Goal: Information Seeking & Learning: Learn about a topic

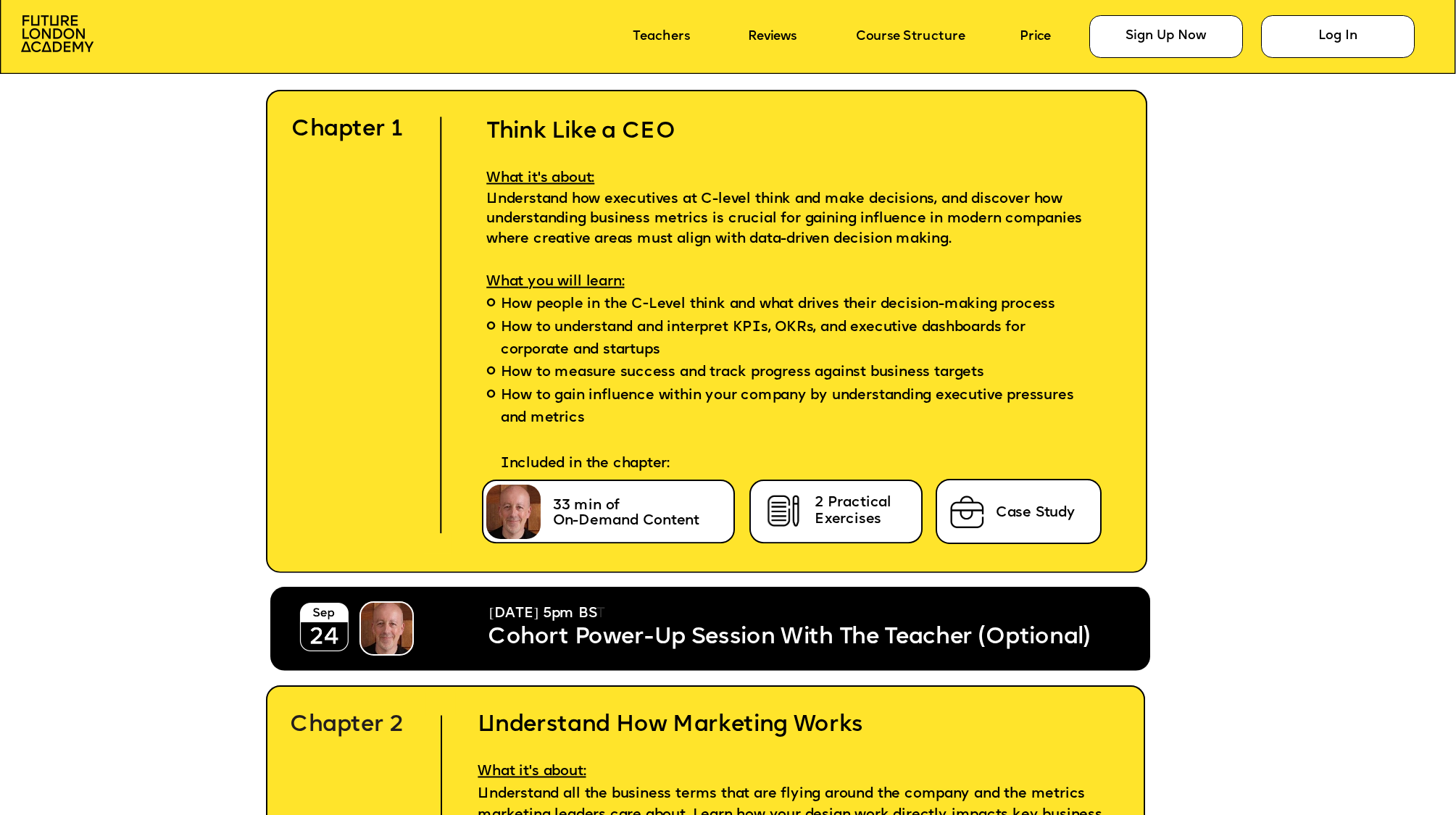
scroll to position [4452, 0]
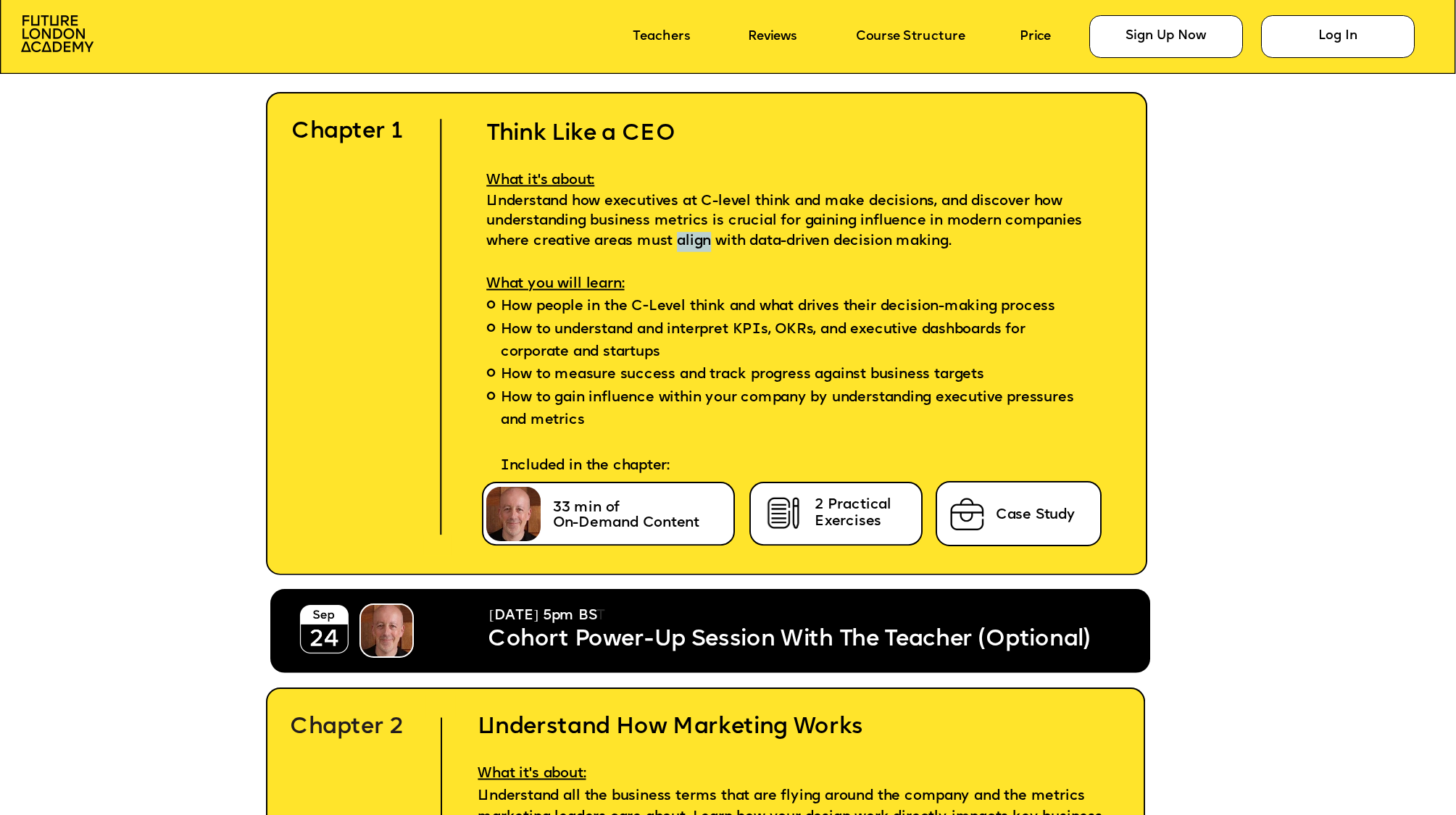
drag, startPoint x: 675, startPoint y: 240, endPoint x: 712, endPoint y: 238, distance: 37.1
click at [712, 238] on span "Understand how executives at C-level think and make decisions, and discover how…" at bounding box center [787, 222] width 600 height 53
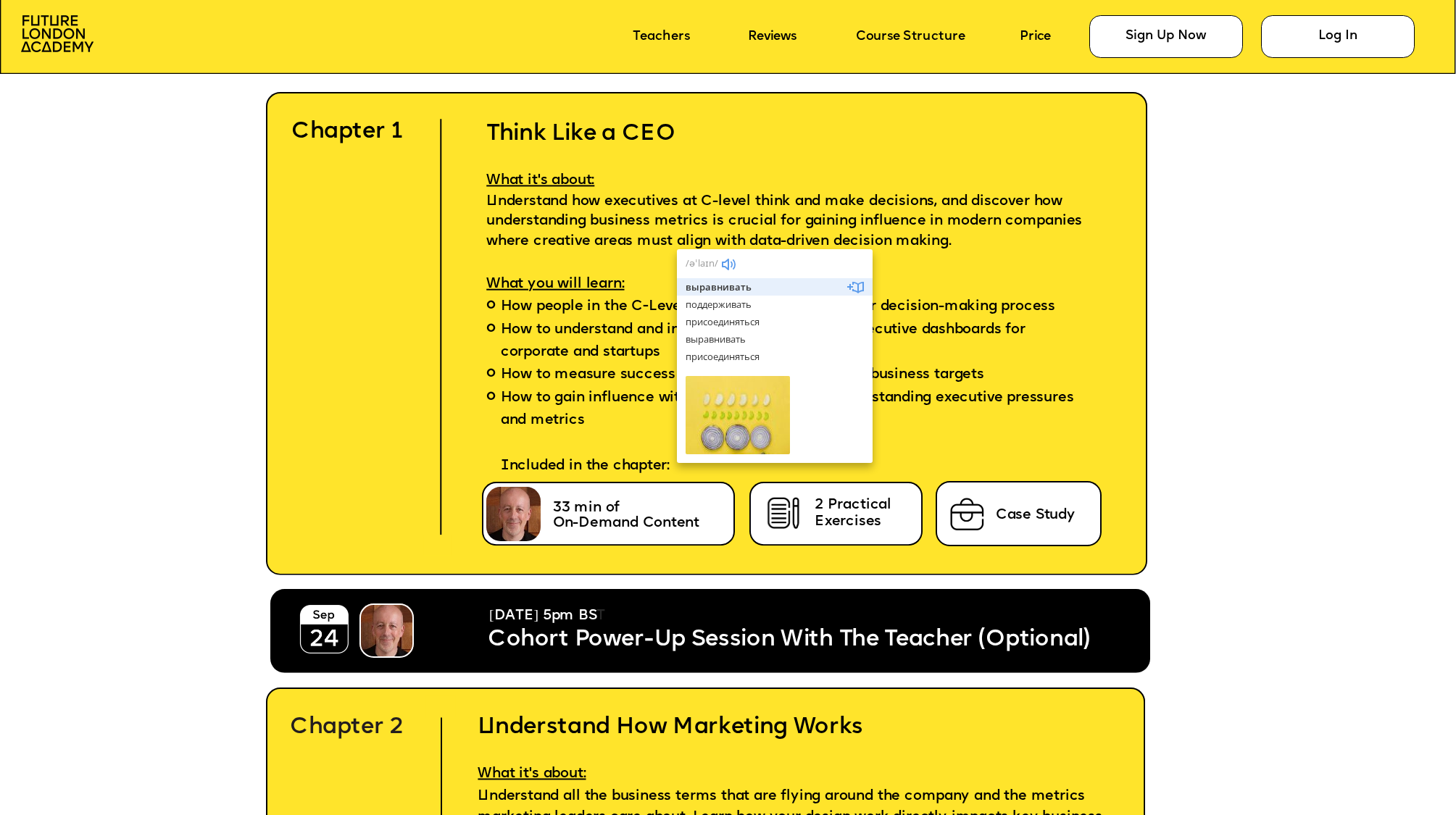
click at [730, 220] on span "Understand how executives at C-level think and make decisions, and discover how…" at bounding box center [787, 222] width 600 height 53
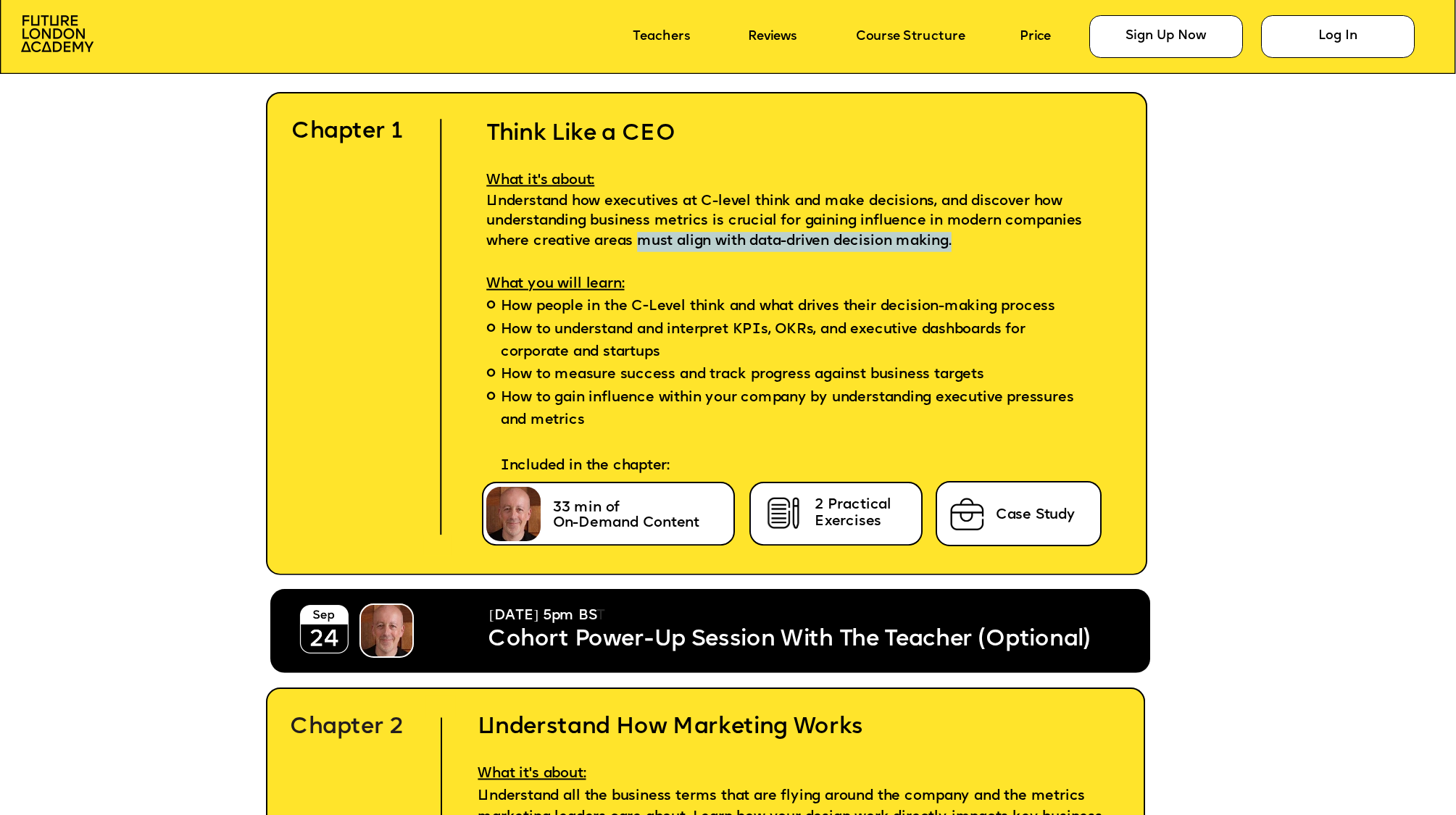
drag, startPoint x: 640, startPoint y: 242, endPoint x: 965, endPoint y: 248, distance: 325.1
click at [965, 248] on p "Understand how executives at C-level think and make decisions, and discover how…" at bounding box center [796, 222] width 676 height 60
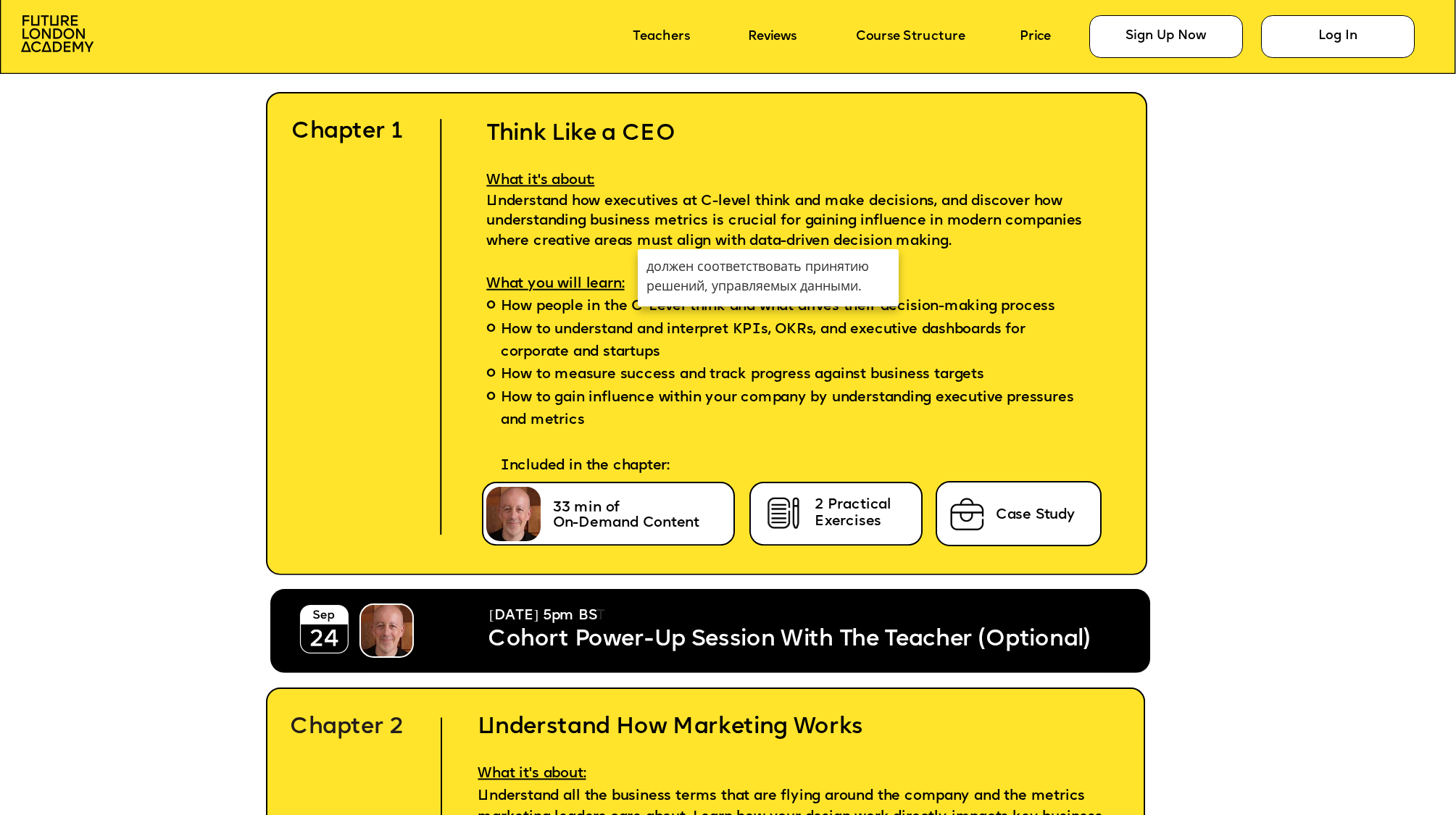
click at [1009, 234] on p "Understand how executives at C-level think and make decisions, and discover how…" at bounding box center [796, 222] width 676 height 60
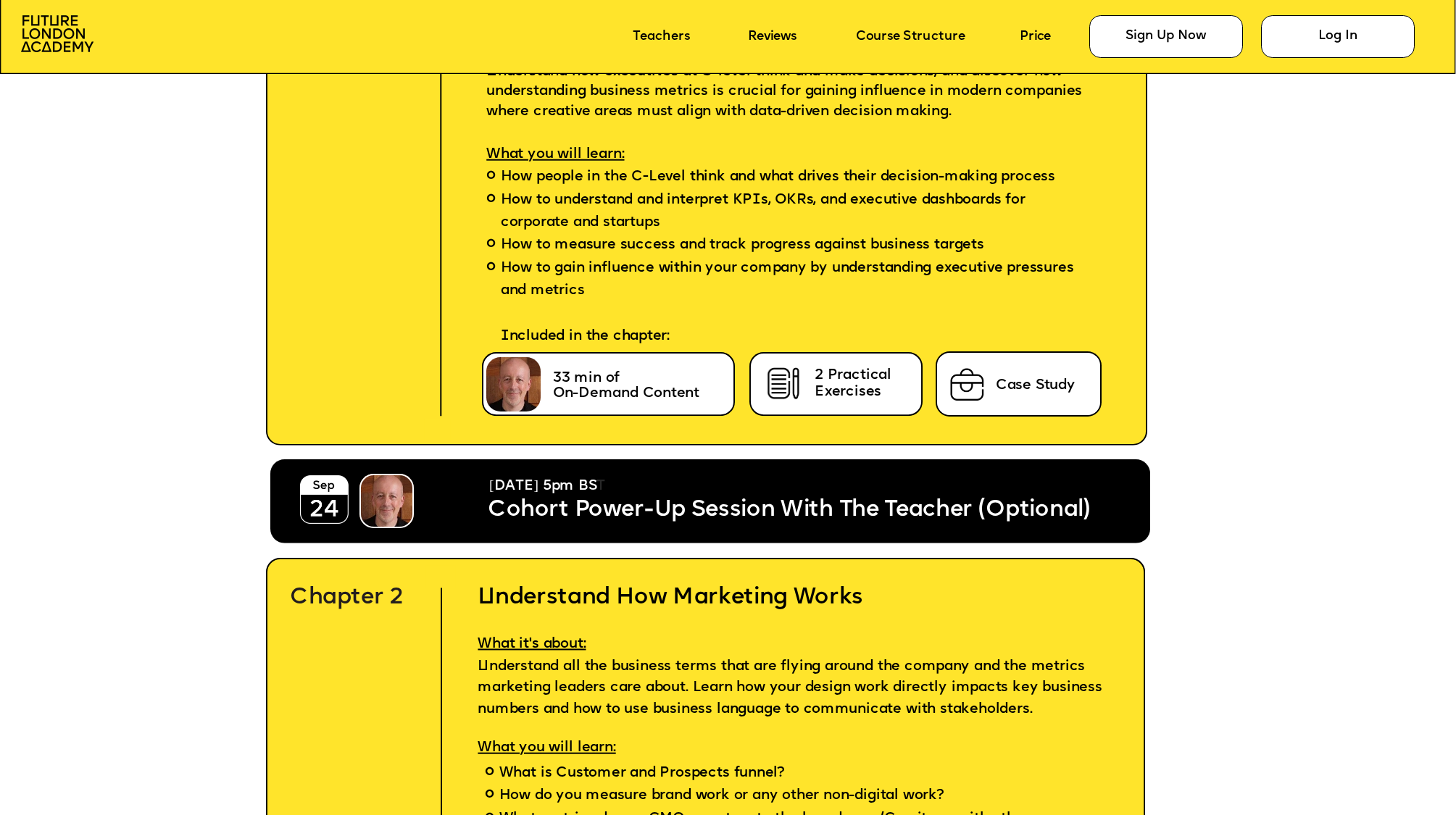
scroll to position [4582, 0]
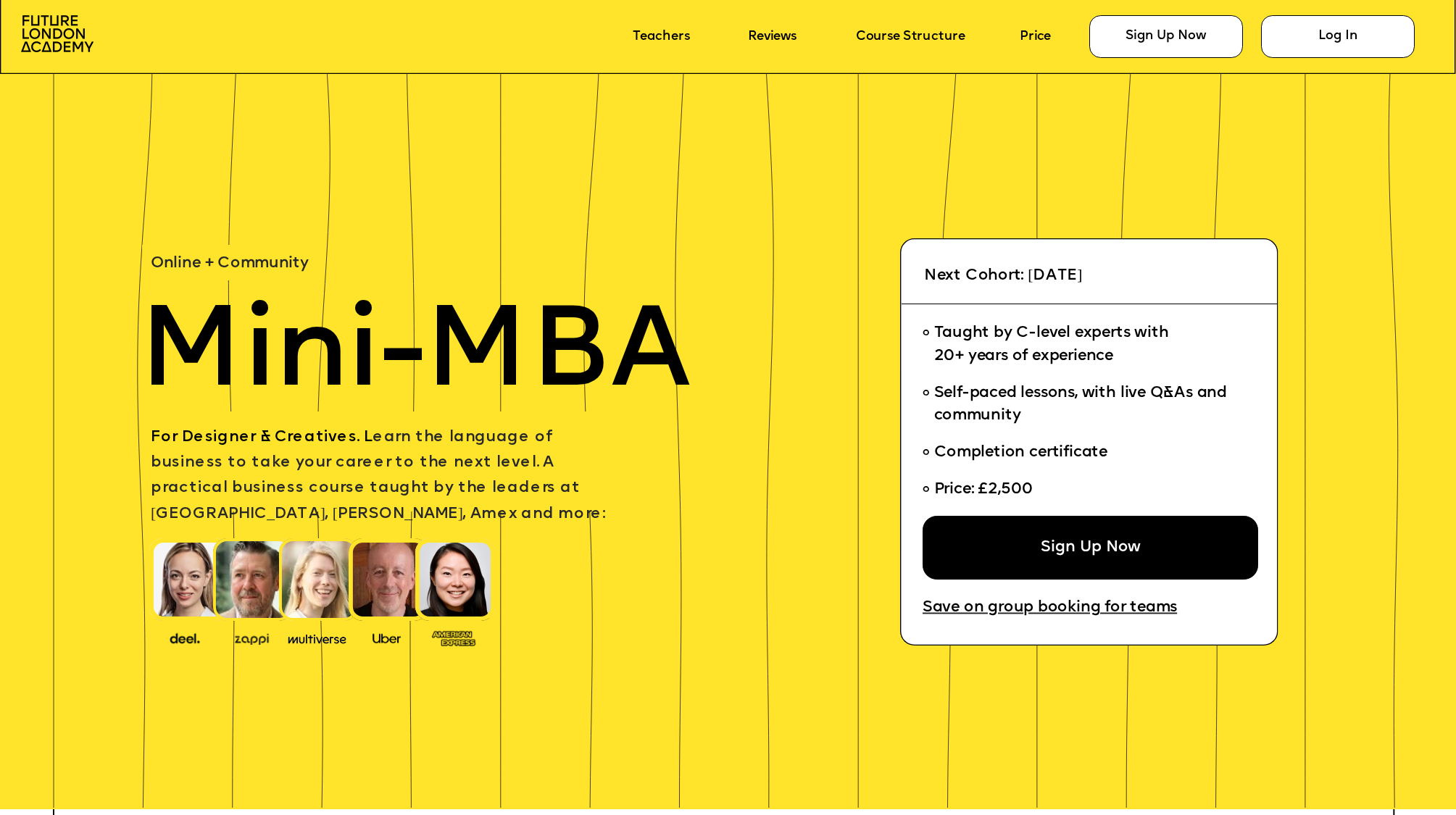
scroll to position [6507, 0]
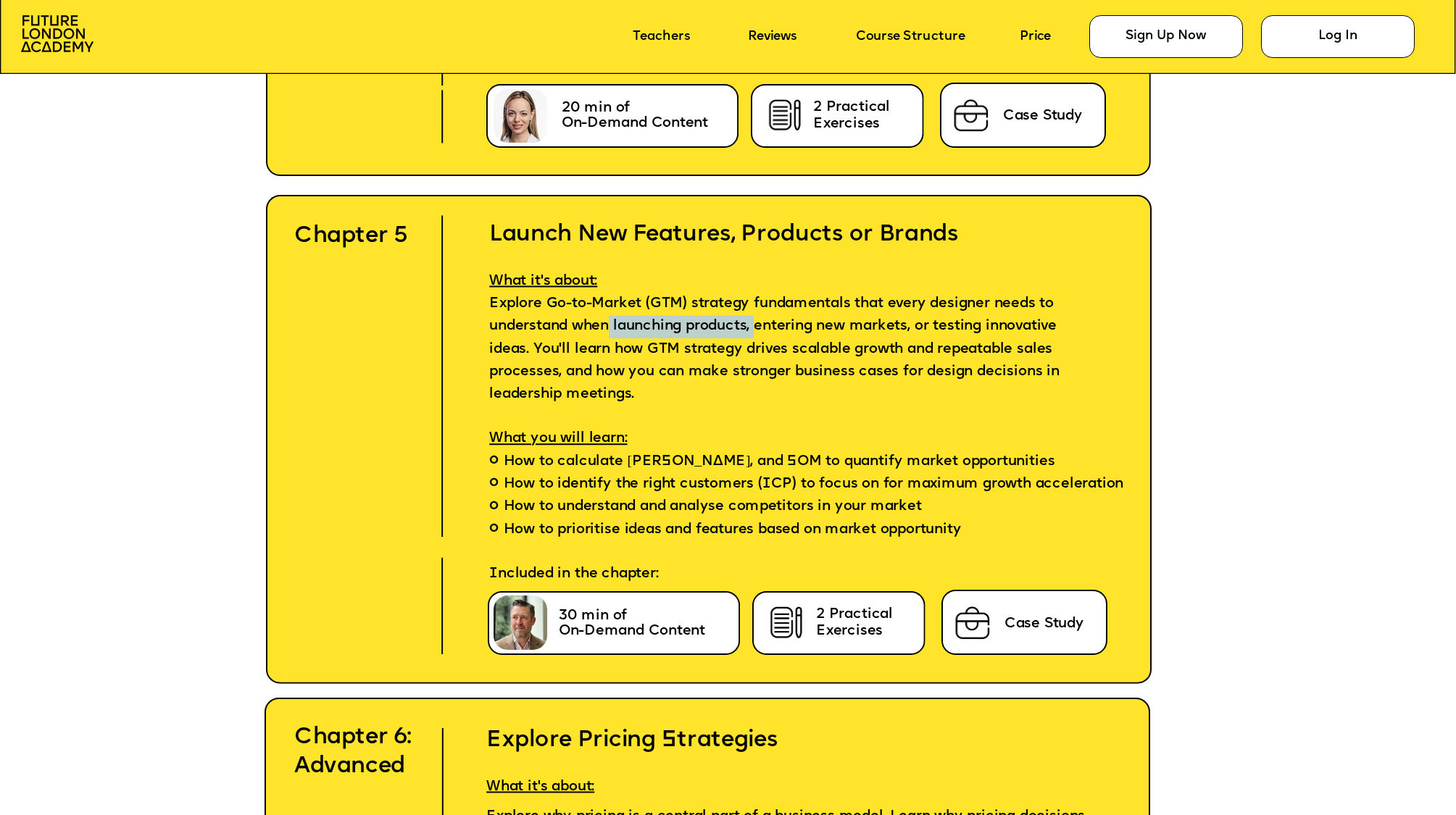
drag, startPoint x: 613, startPoint y: 323, endPoint x: 760, endPoint y: 321, distance: 147.0
click at [760, 321] on span "Explore Go-to-Market (GTM) strategy fundamentals that every designer needs to u…" at bounding box center [776, 349] width 575 height 104
click at [774, 300] on span "Explore Go-to-Market (GTM) strategy fundamentals that every designer needs to u…" at bounding box center [776, 349] width 575 height 104
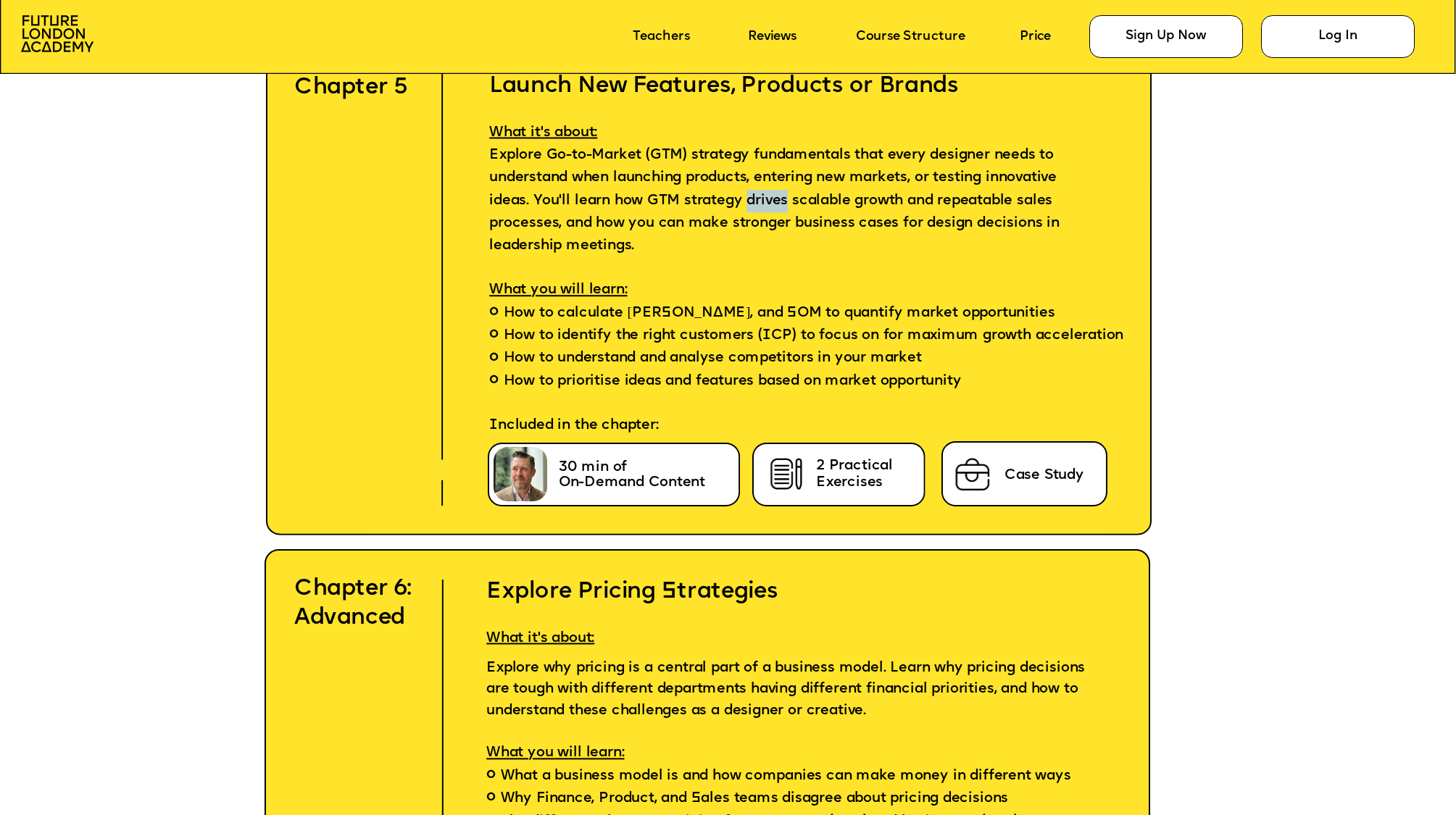
scroll to position [6694, 0]
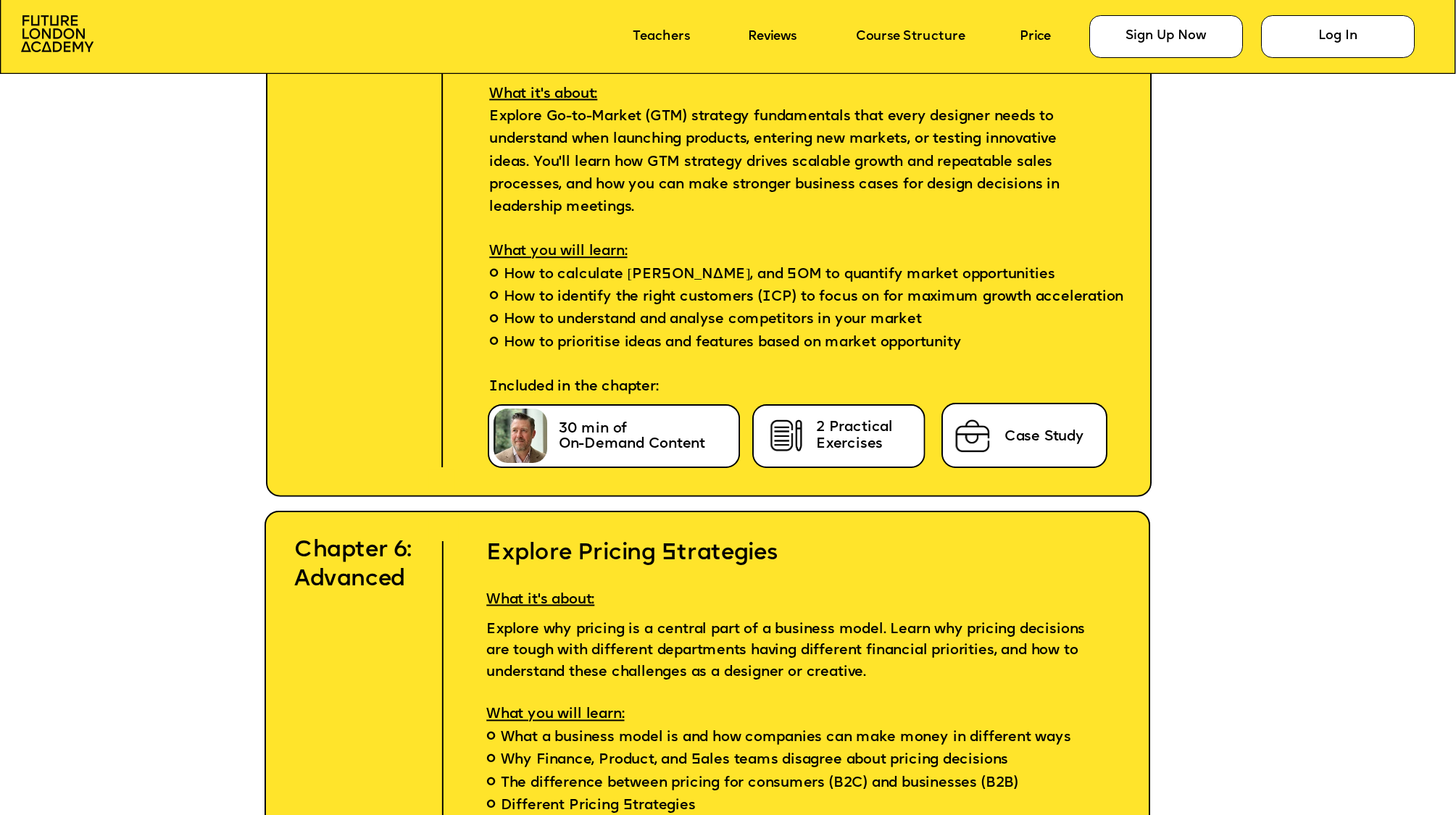
click at [714, 335] on span "How to prioritise ideas and features based on market opportunity" at bounding box center [732, 343] width 458 height 22
